Goal: Task Accomplishment & Management: Use online tool/utility

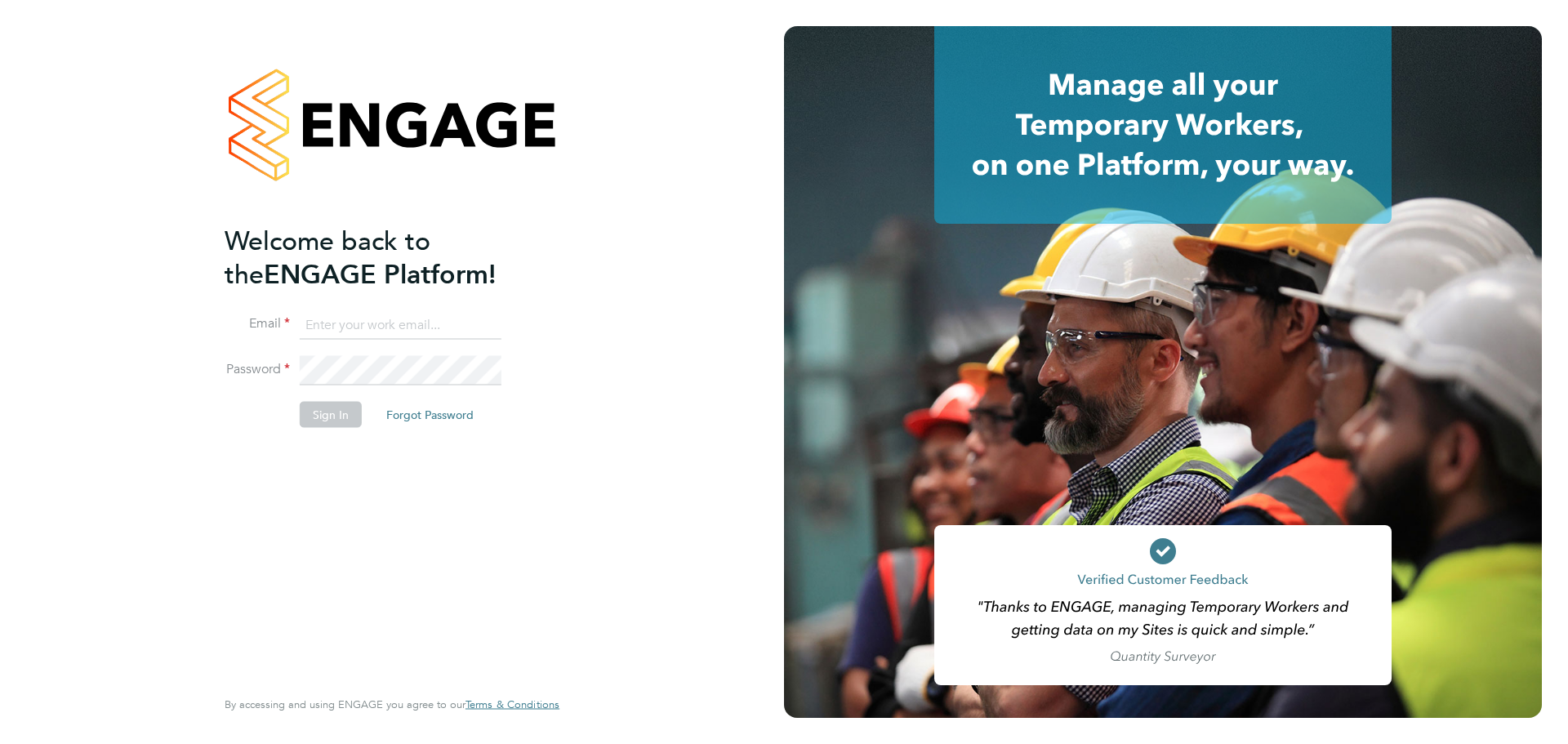
type input "[PERSON_NAME][EMAIL_ADDRESS][PERSON_NAME][PERSON_NAME][DOMAIN_NAME]"
click at [334, 418] on button "Sign In" at bounding box center [330, 415] width 62 height 26
